Goal: Task Accomplishment & Management: Use online tool/utility

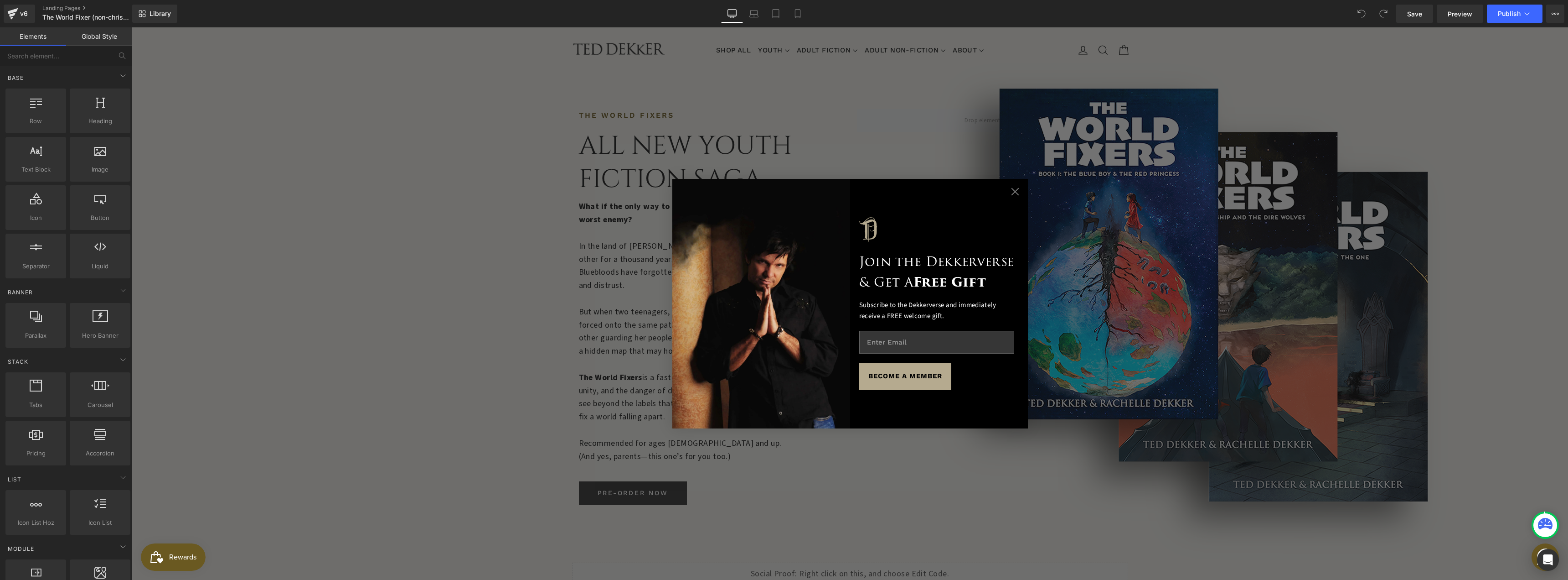
click at [1007, 189] on circle "Close dialog" at bounding box center [1015, 192] width 16 height 16
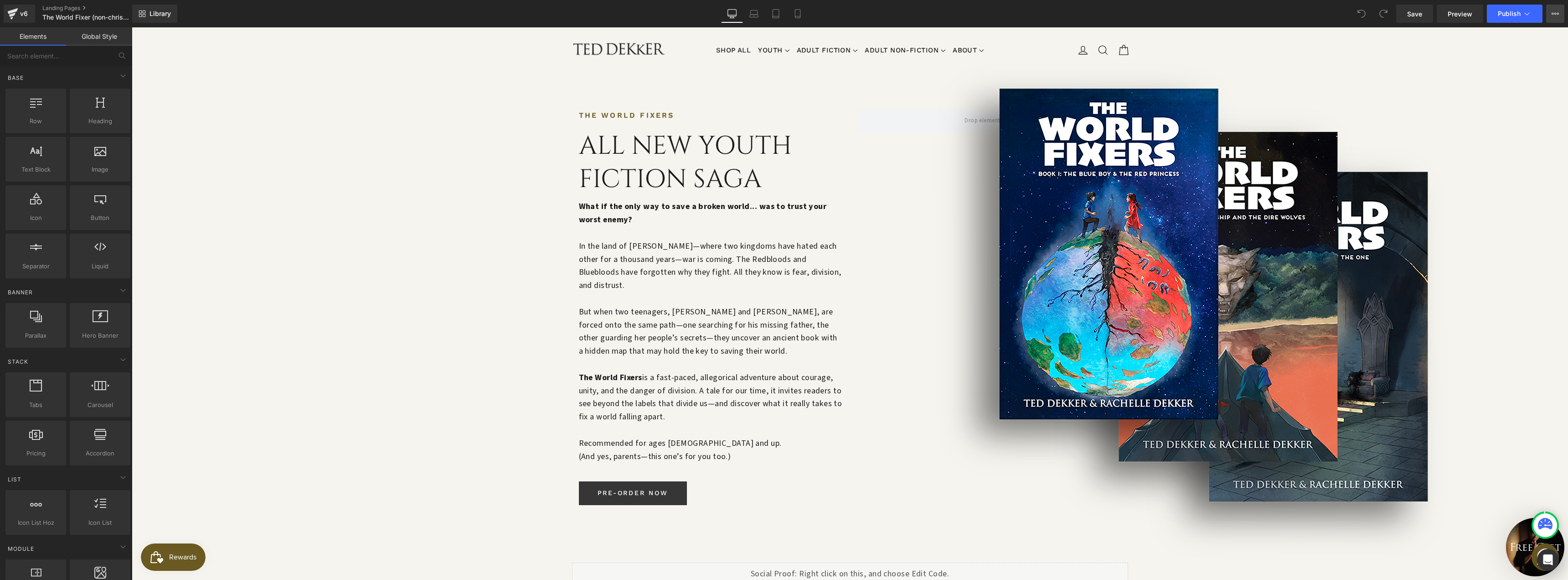
click at [1553, 12] on icon at bounding box center [1555, 13] width 7 height 7
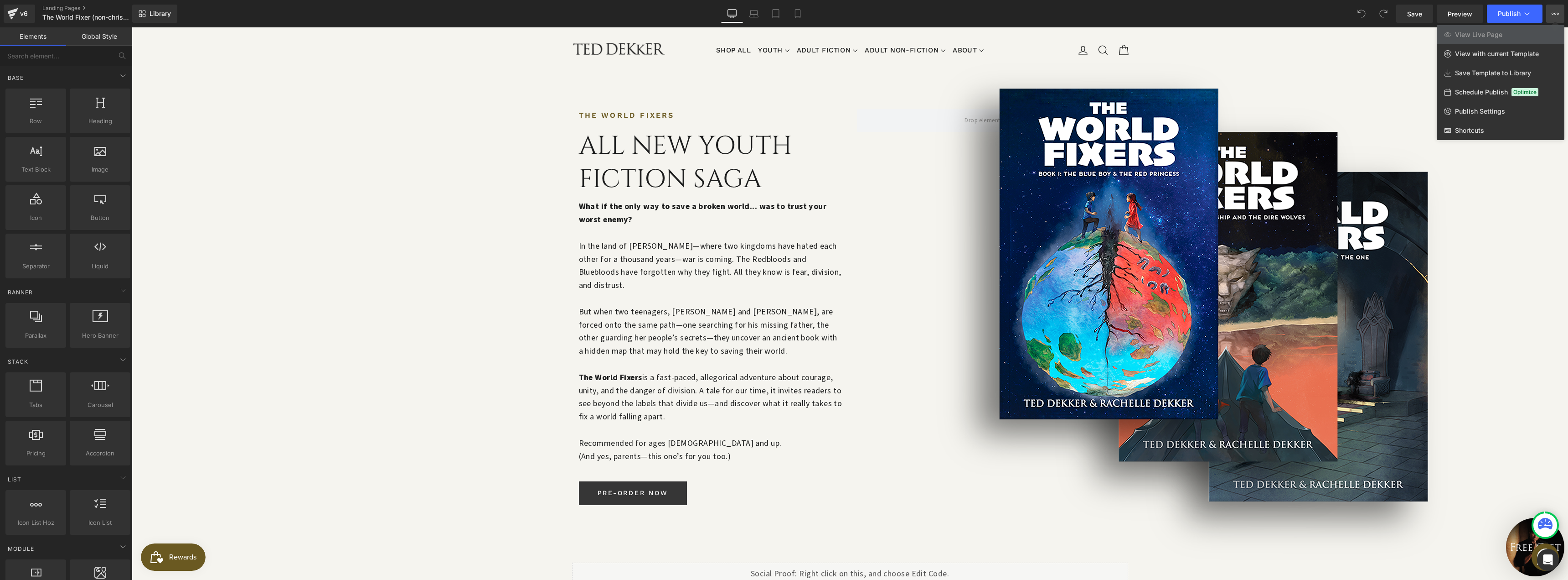
click at [1552, 11] on icon at bounding box center [1555, 13] width 7 height 7
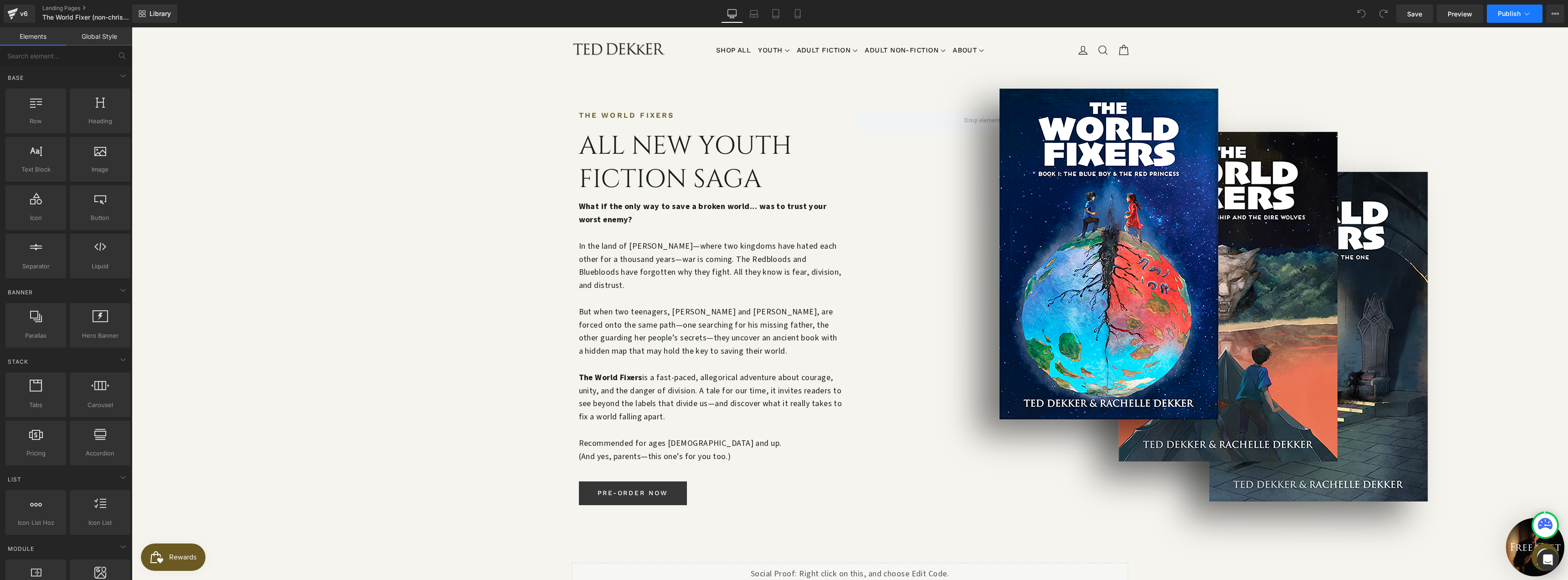
click at [1531, 13] on icon at bounding box center [1526, 13] width 9 height 9
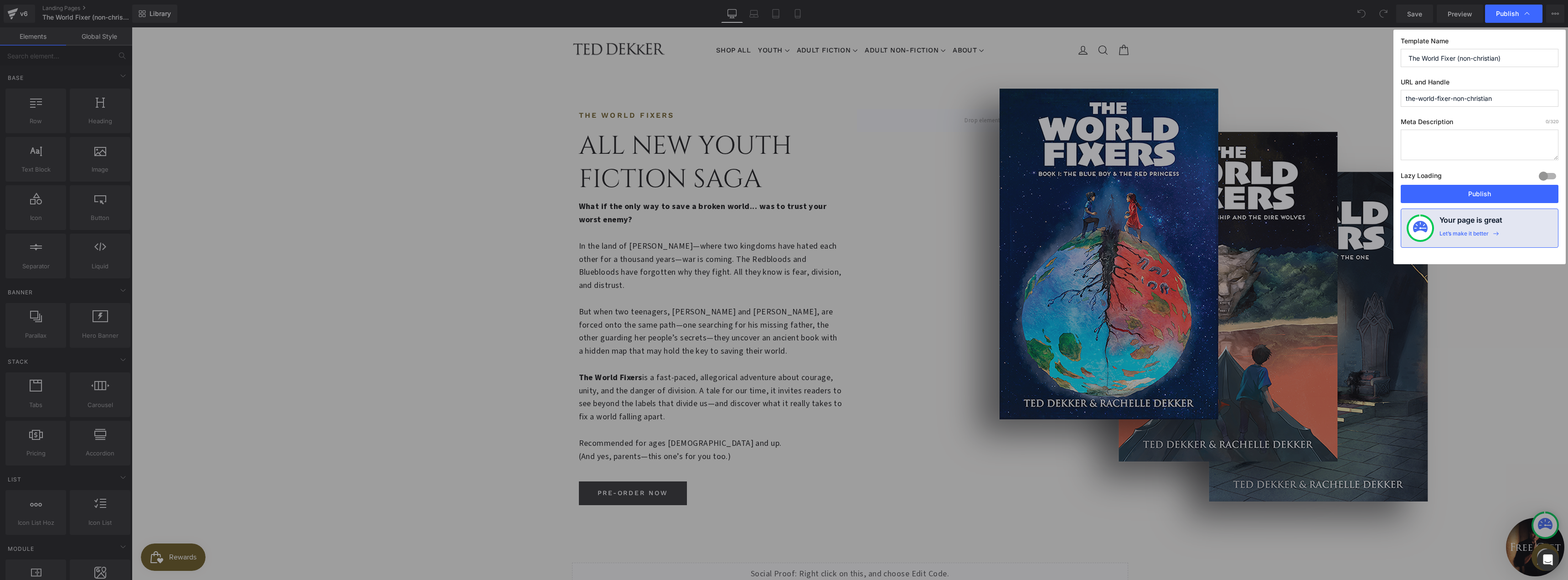
click at [1508, 99] on input "the-world-fixer-non-christian" at bounding box center [1480, 98] width 158 height 17
paste input "worldfixersseries"
type input "worldfixersseries"
click at [1491, 131] on textarea at bounding box center [1480, 145] width 158 height 30
click at [1432, 105] on input "worldfixersseries" at bounding box center [1480, 98] width 158 height 17
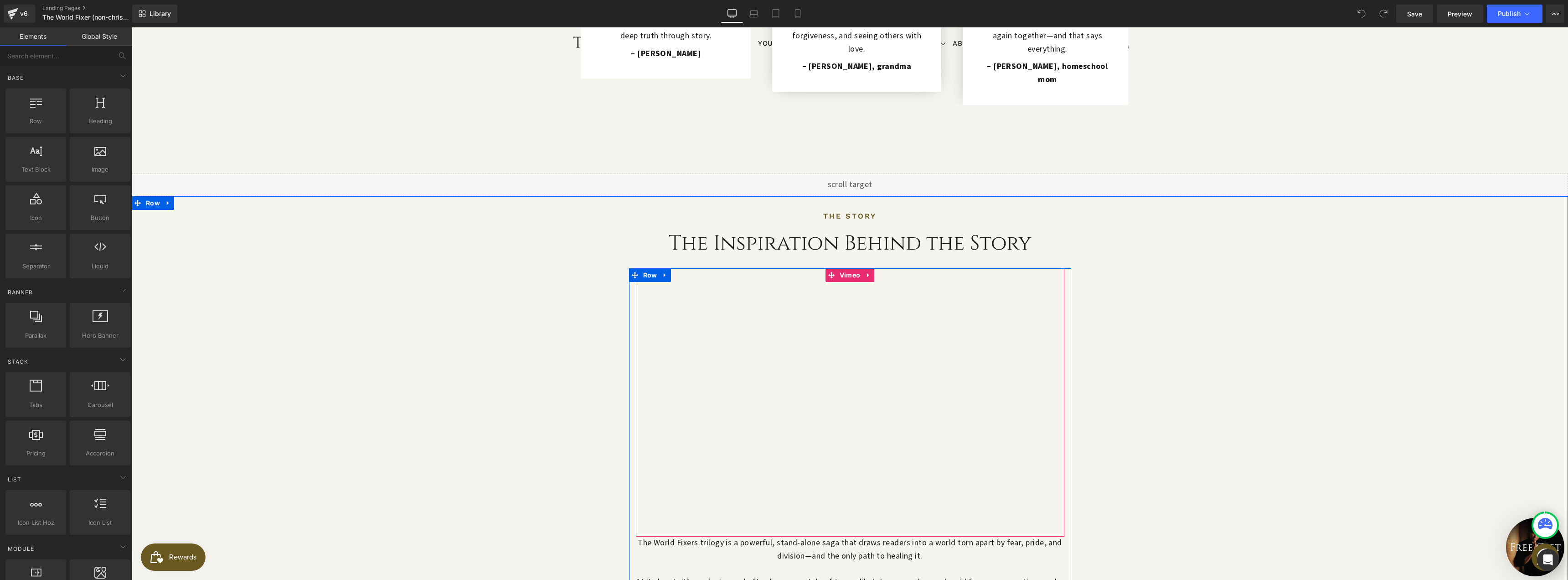
scroll to position [852, 0]
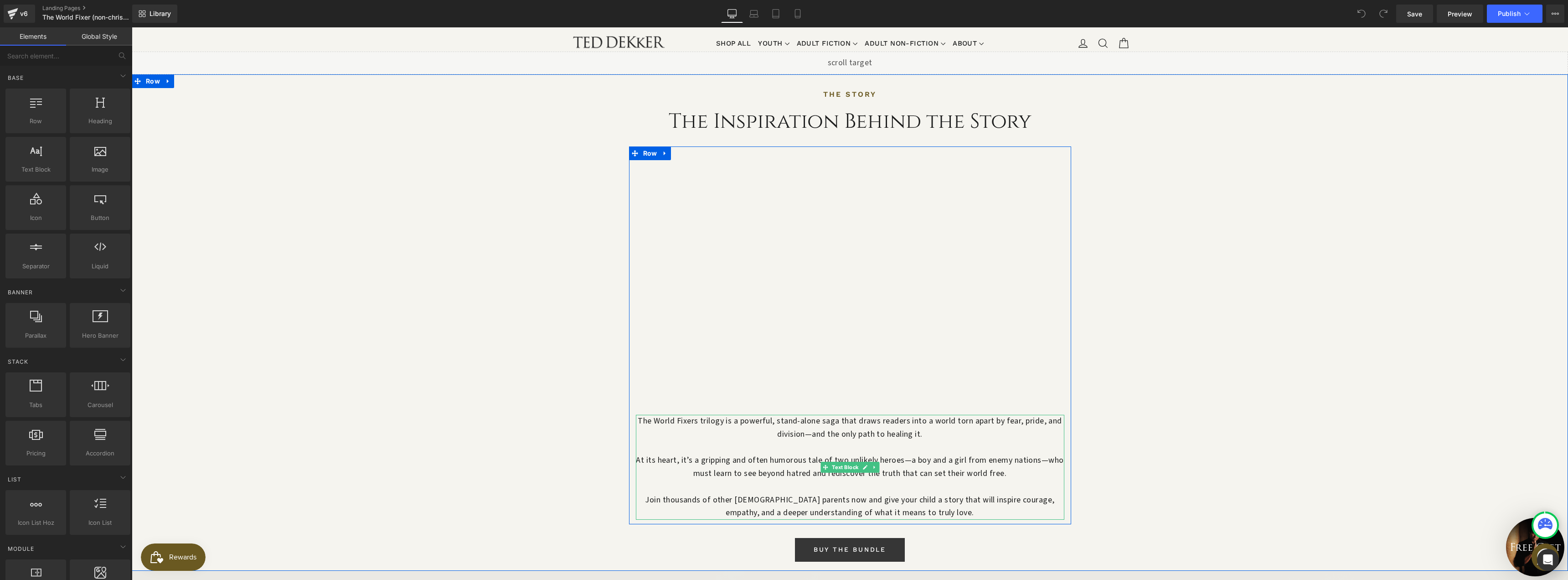
click at [786, 494] on p "Join thousands of other [DEMOGRAPHIC_DATA] parents now and give your child a st…" at bounding box center [850, 507] width 429 height 26
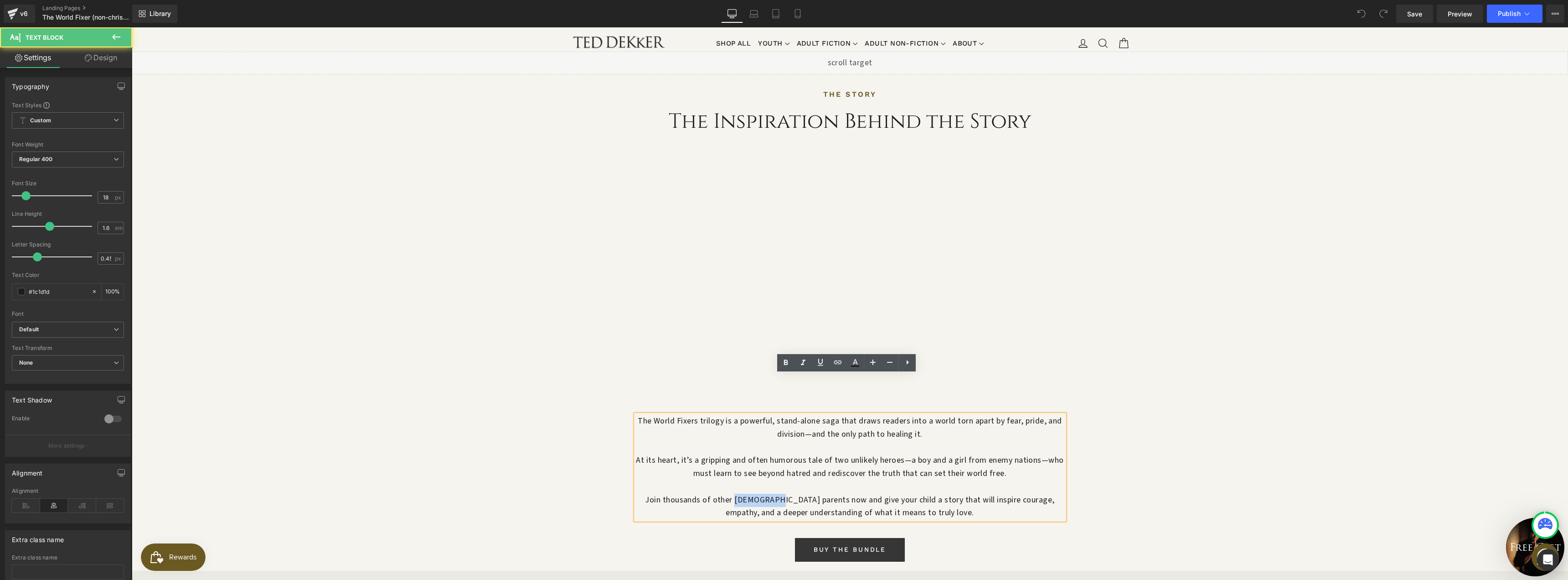
drag, startPoint x: 762, startPoint y: 462, endPoint x: 728, endPoint y: 463, distance: 34.0
click at [728, 494] on p "Join thousands of other [DEMOGRAPHIC_DATA] parents now and give your child a st…" at bounding box center [850, 507] width 429 height 26
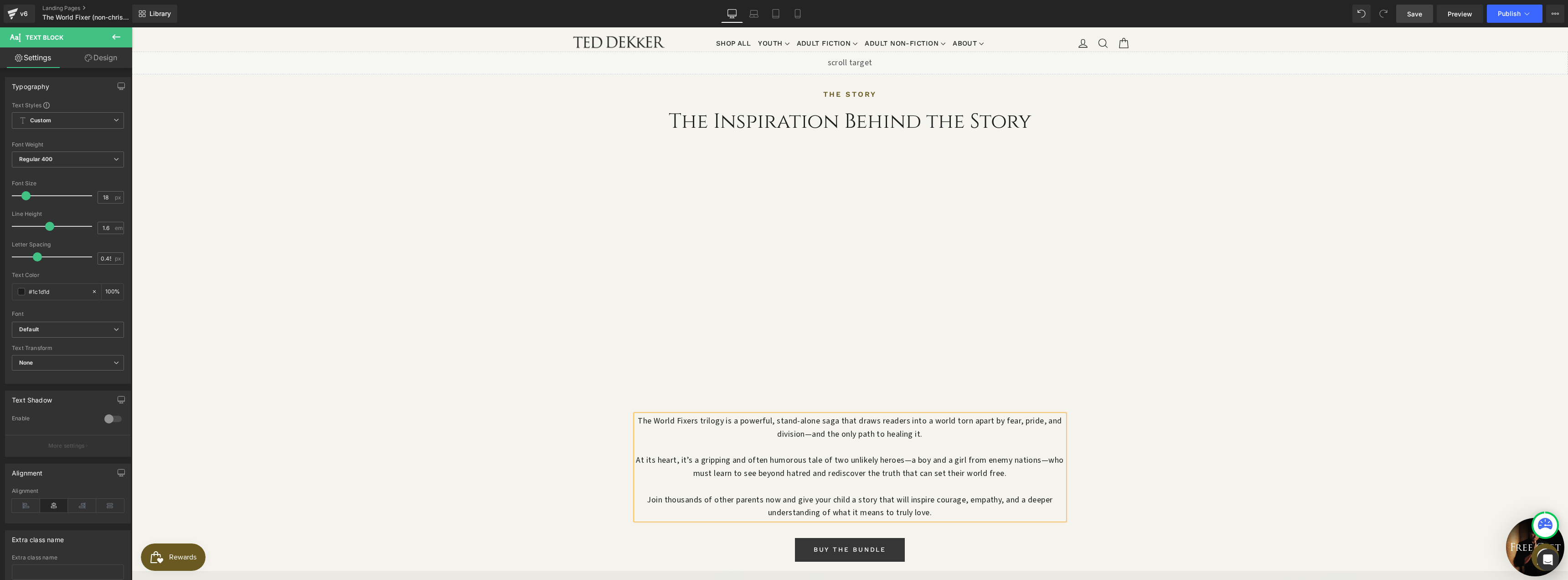
click at [1425, 12] on link "Save" at bounding box center [1414, 13] width 37 height 18
click at [1454, 12] on span "Preview" at bounding box center [1459, 14] width 25 height 10
drag, startPoint x: 1327, startPoint y: 215, endPoint x: 945, endPoint y: 131, distance: 391.1
click at [1327, 215] on div "THE STORY Text Block The Inspiration Behind the Story Heading Vimeo The World F…" at bounding box center [850, 327] width 1436 height 478
